Goal: Task Accomplishment & Management: Complete application form

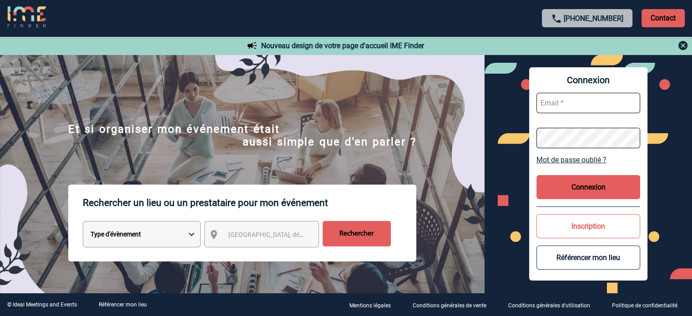
type input "[EMAIL_ADDRESS][DOMAIN_NAME]"
click at [573, 193] on button "Connexion" at bounding box center [589, 187] width 104 height 24
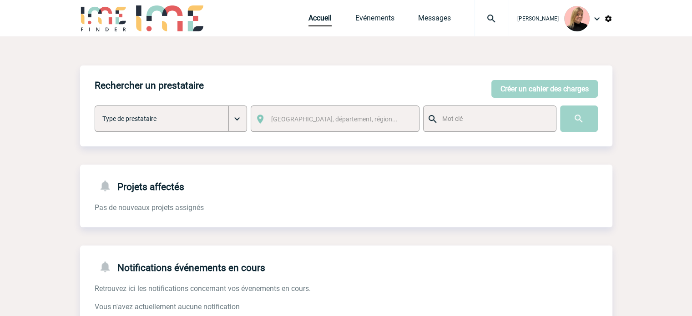
click at [493, 22] on img at bounding box center [491, 18] width 33 height 11
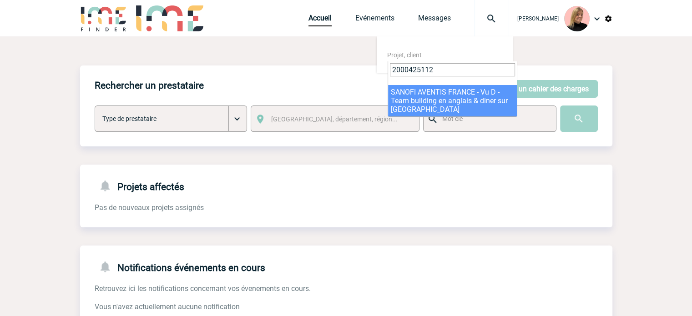
type input "2000425112"
select select "24613"
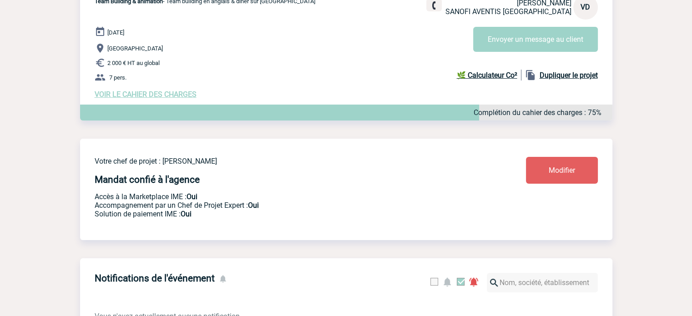
scroll to position [91, 0]
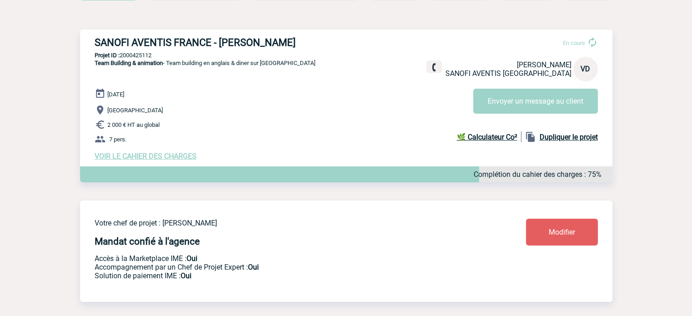
click at [178, 159] on span "VOIR LE CAHIER DES CHARGES" at bounding box center [146, 156] width 102 height 9
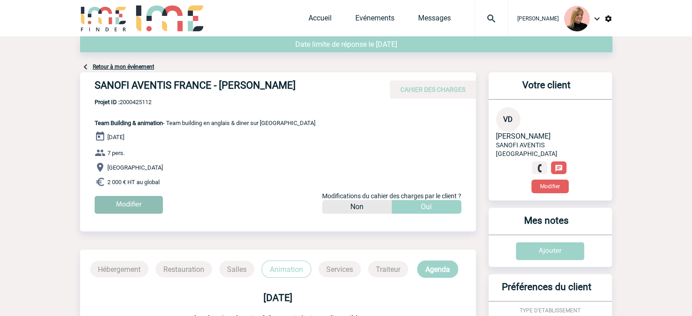
click at [129, 203] on input "Modifier" at bounding box center [129, 205] width 68 height 18
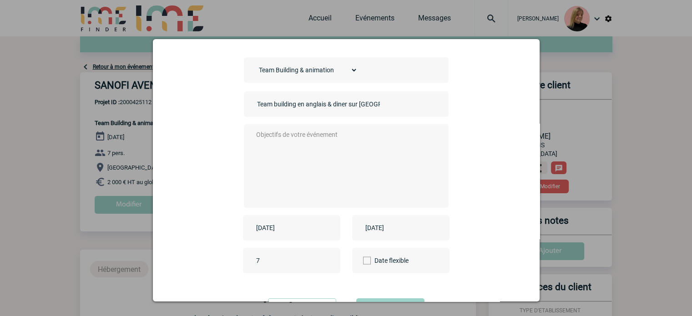
scroll to position [46, 0]
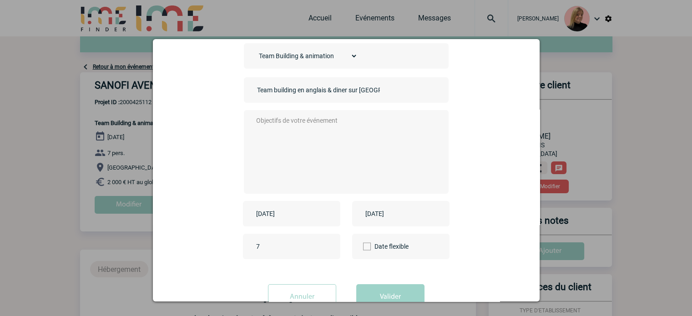
click at [297, 207] on div "2025-09-22" at bounding box center [291, 213] width 97 height 25
click at [299, 214] on input "2025-09-22" at bounding box center [285, 214] width 63 height 12
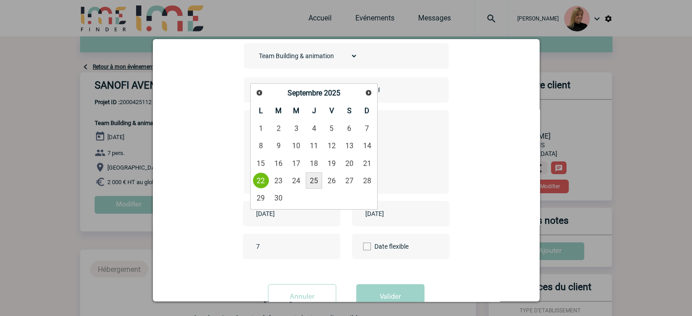
click at [310, 176] on link "25" at bounding box center [314, 181] width 17 height 16
type input "2025-09-25"
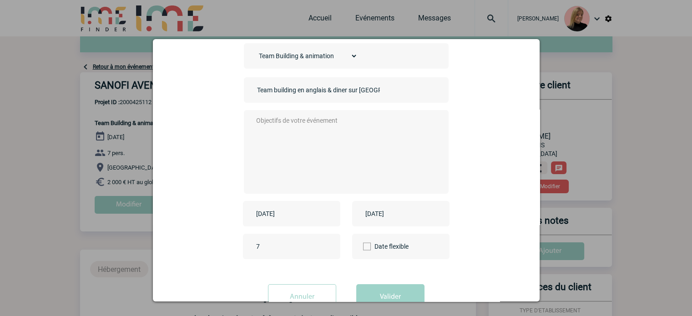
click at [410, 219] on input "2025-09-22" at bounding box center [394, 214] width 63 height 12
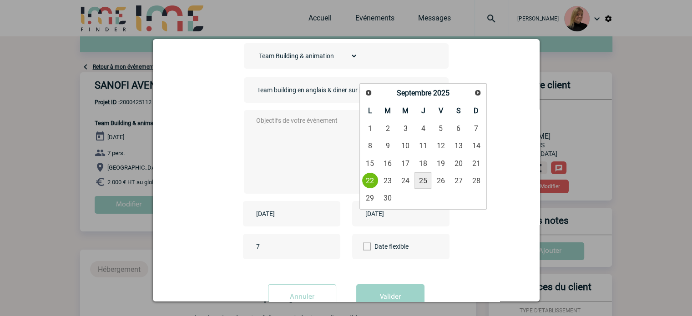
click at [426, 184] on link "25" at bounding box center [423, 181] width 17 height 16
type input "2025-09-25"
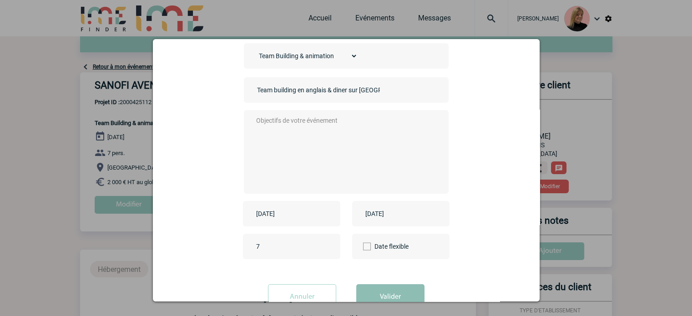
click at [403, 294] on button "Valider" at bounding box center [390, 296] width 68 height 25
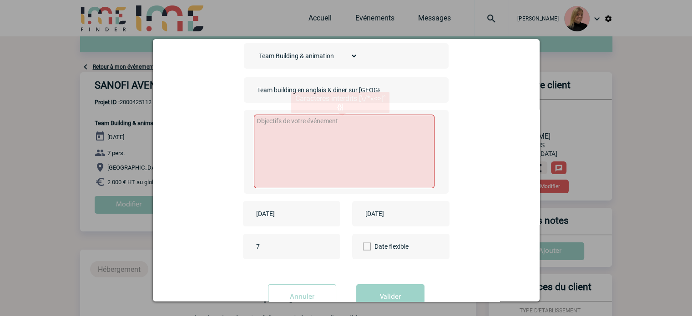
click at [346, 176] on textarea at bounding box center [344, 152] width 181 height 74
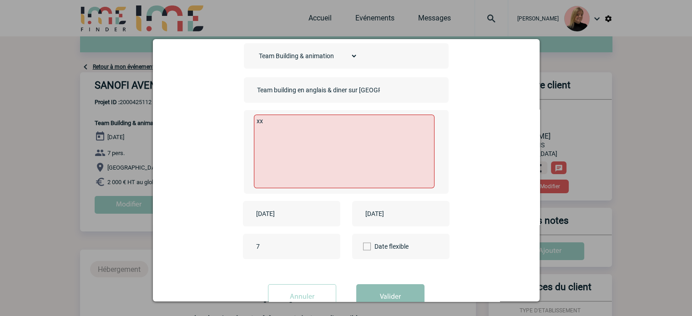
type textarea "xx"
click at [386, 295] on button "Valider" at bounding box center [390, 296] width 68 height 25
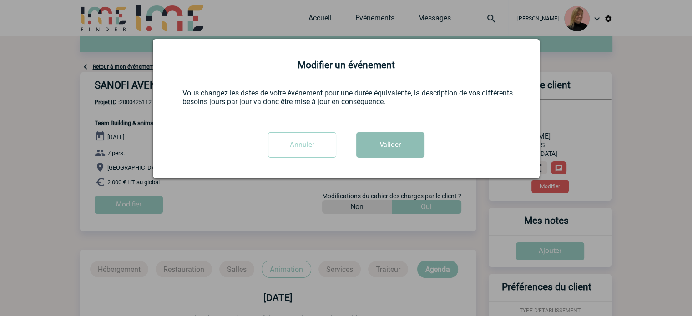
click at [381, 149] on button "Valider" at bounding box center [390, 144] width 68 height 25
